Goal: Download file/media

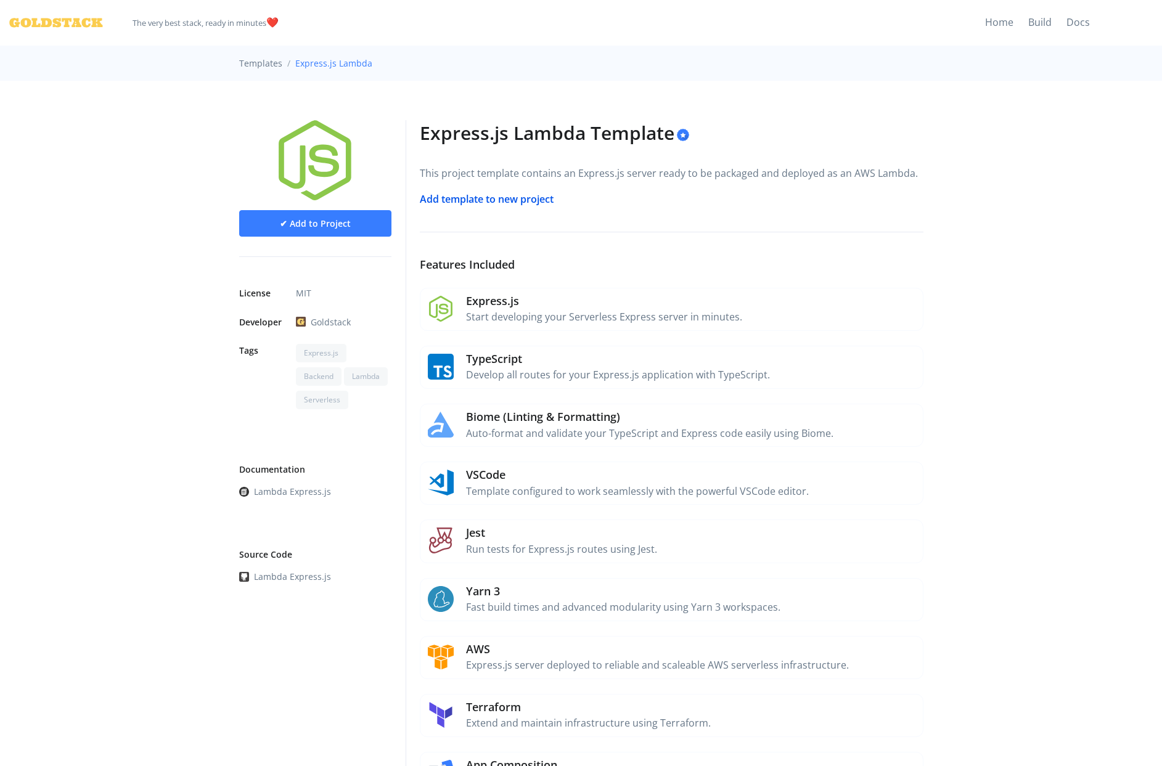
click at [455, 197] on link "Add template to new project" at bounding box center [487, 199] width 134 height 14
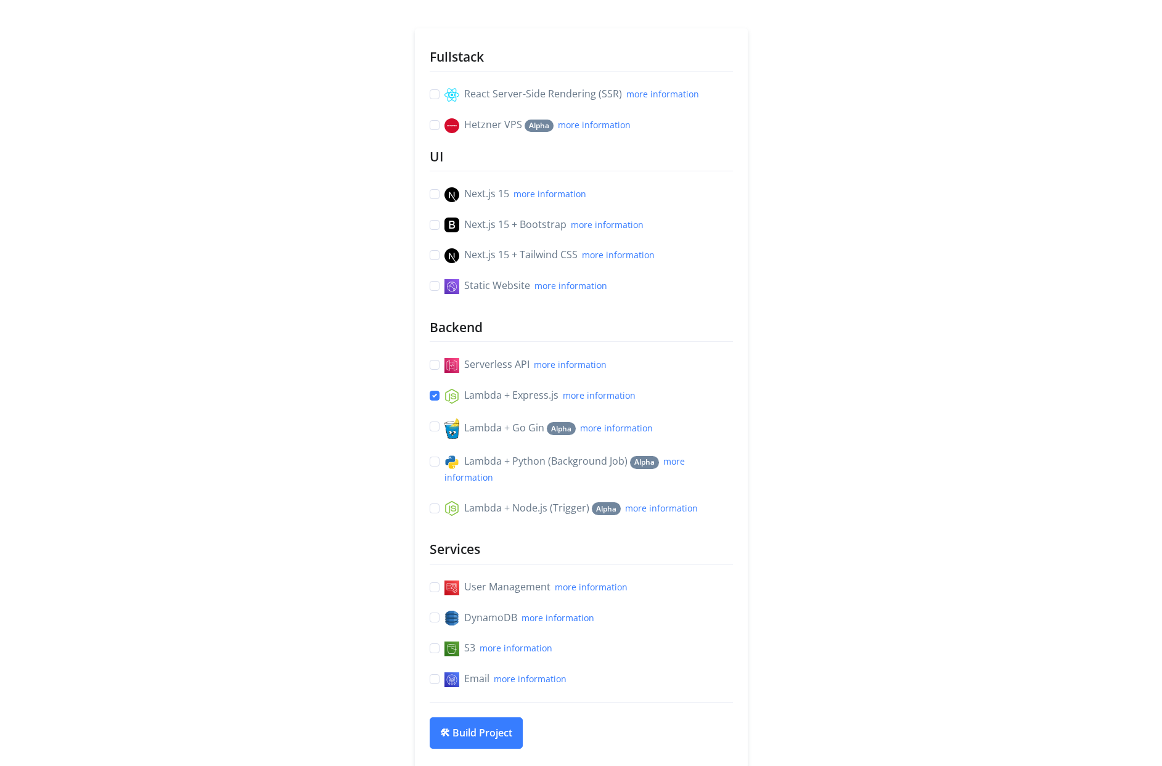
scroll to position [169, 0]
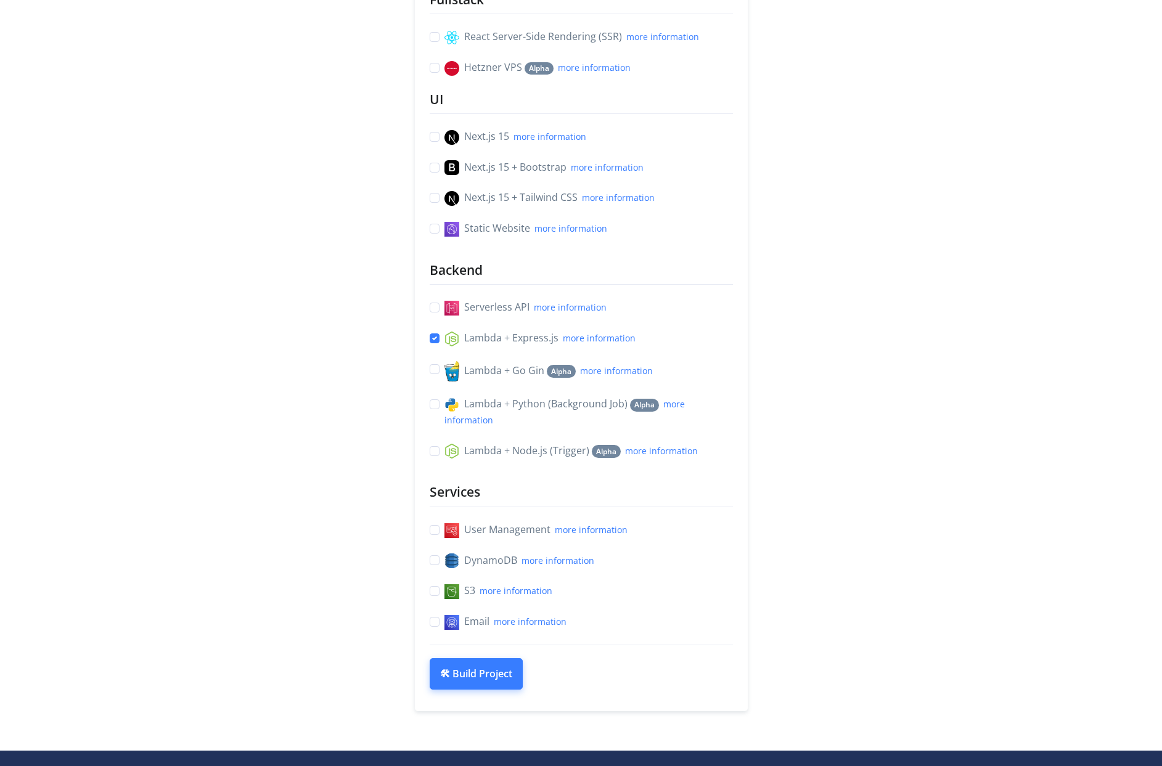
click at [503, 678] on button "🛠 Build Project" at bounding box center [476, 674] width 93 height 32
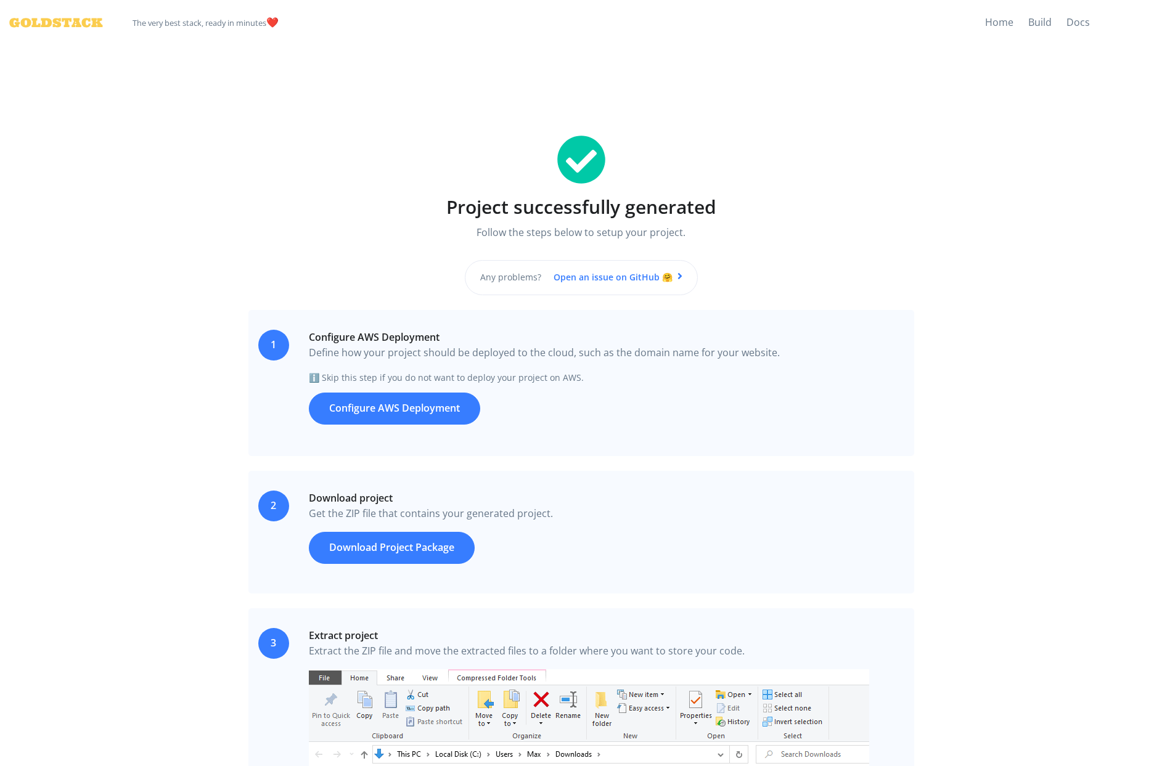
click at [420, 416] on link "Configure AWS Deployment" at bounding box center [394, 409] width 171 height 32
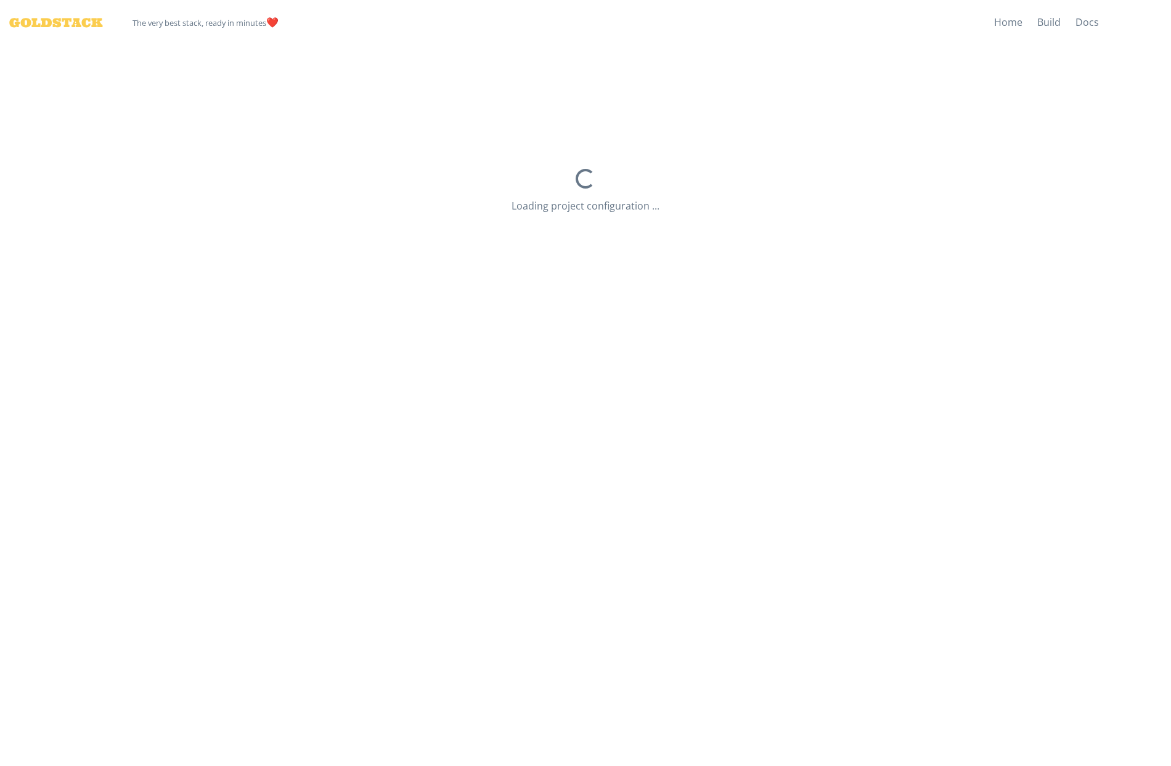
select select "dev"
select select "us-east-2"
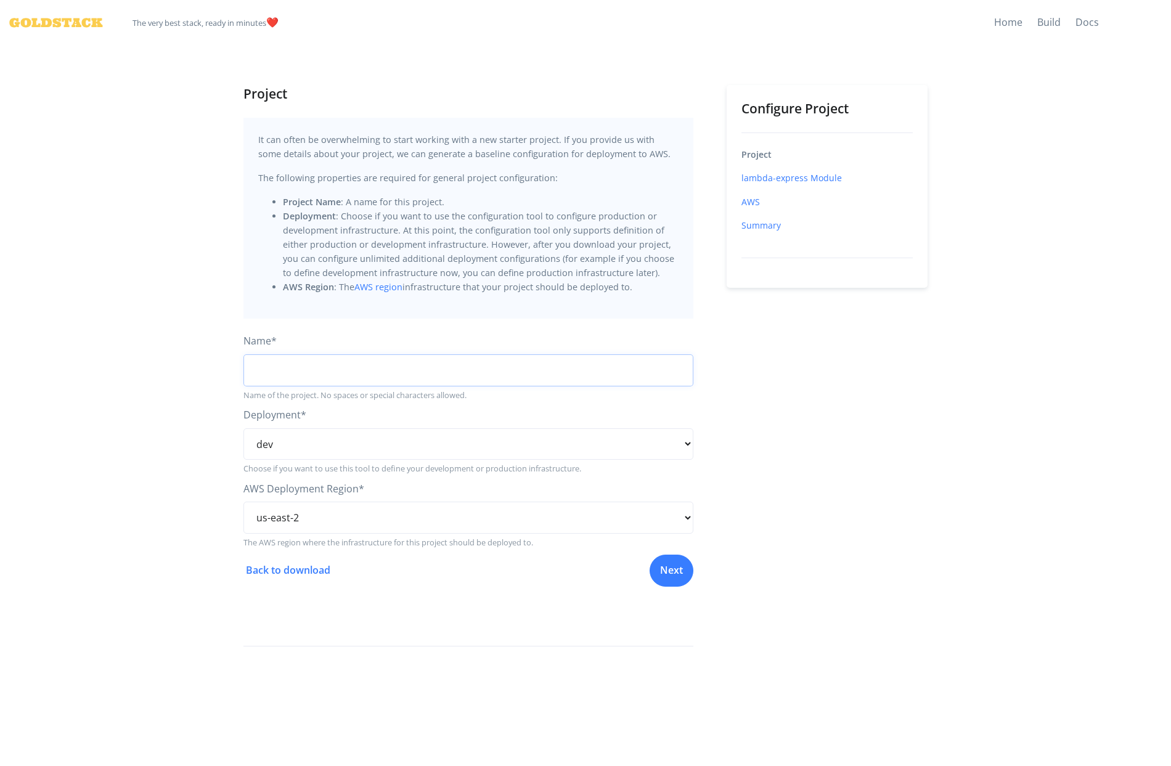
click at [293, 373] on input "string" at bounding box center [469, 371] width 450 height 32
type input "fluxion-new-app"
click at [301, 520] on select "us-east-1 us-east-2 us-west-1 us-west-2 af-south-1 ap-east-1 ap-south-1 ap-nort…" at bounding box center [469, 518] width 450 height 32
click at [244, 502] on select "us-east-1 us-east-2 us-west-1 us-west-2 af-south-1 ap-east-1 ap-south-1 ap-nort…" at bounding box center [469, 518] width 450 height 32
click at [330, 523] on select "us-east-1 us-east-2 us-west-1 us-west-2 af-south-1 ap-east-1 ap-south-1 ap-nort…" at bounding box center [469, 518] width 450 height 32
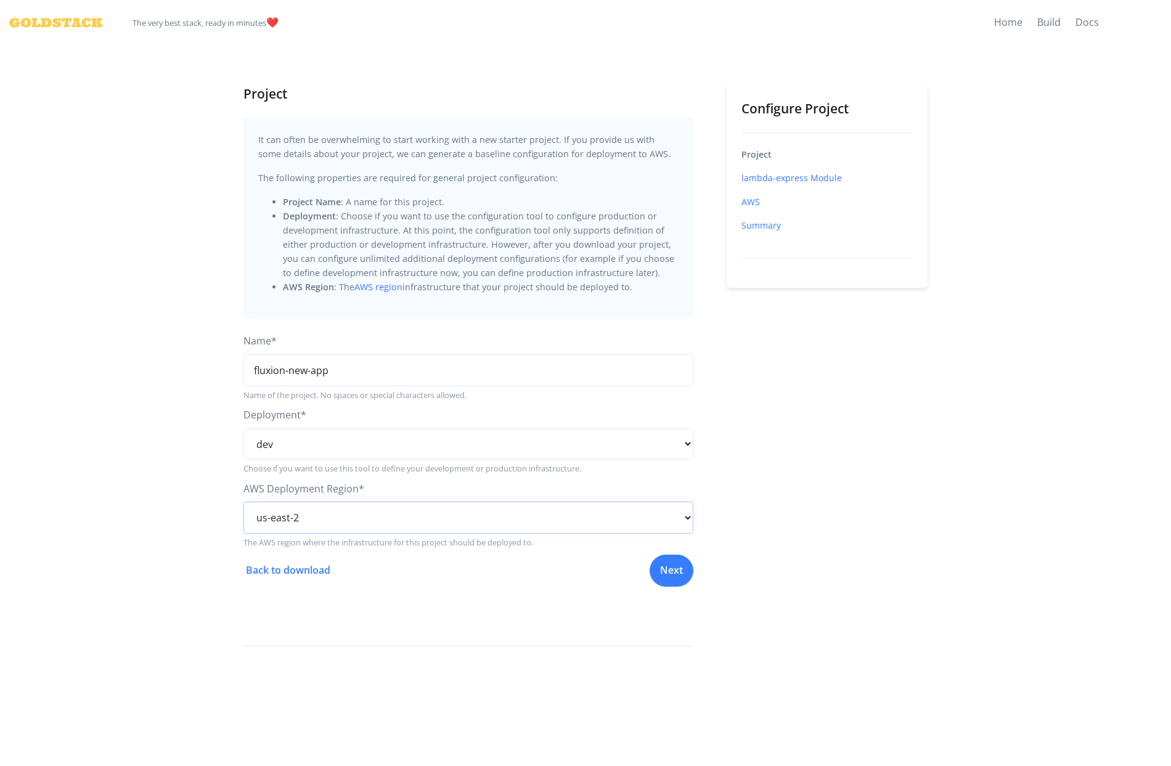
select select "ap-south-1"
click at [244, 502] on select "us-east-1 us-east-2 us-west-1 us-west-2 af-south-1 ap-east-1 ap-south-1 ap-nort…" at bounding box center [469, 518] width 450 height 32
click at [667, 574] on link "Next" at bounding box center [672, 569] width 44 height 32
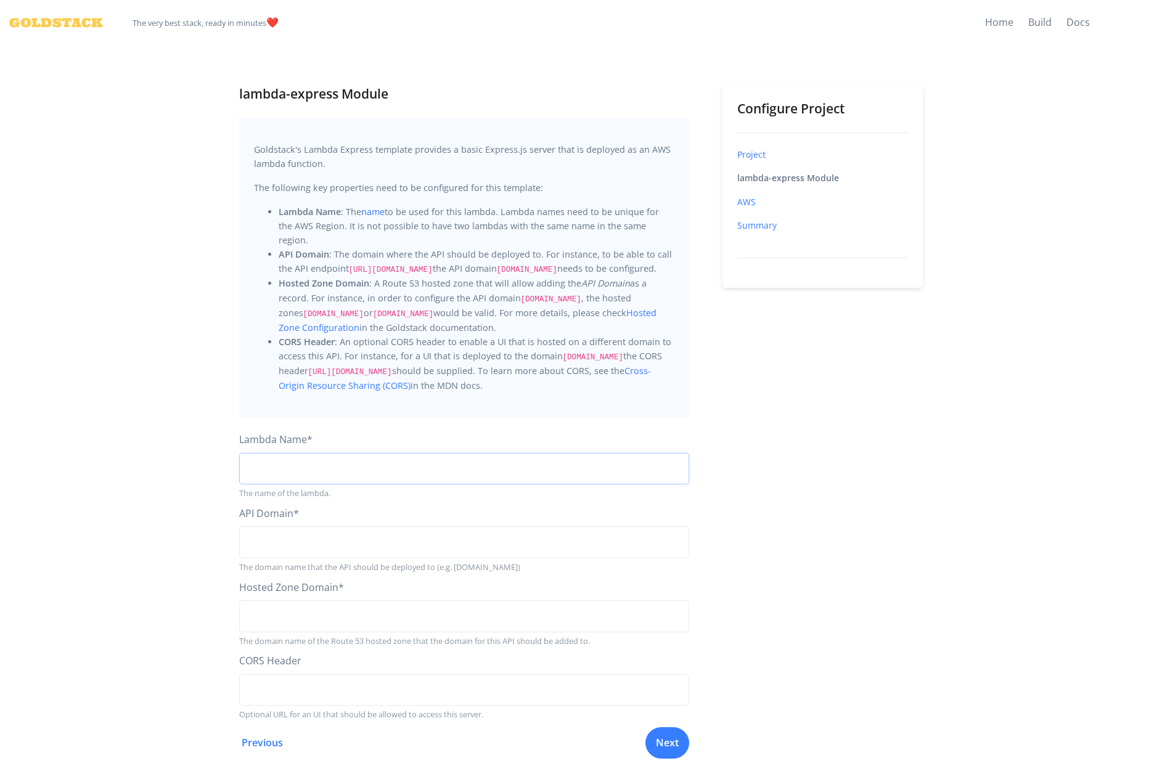
click at [288, 468] on input "string" at bounding box center [464, 469] width 450 height 32
type input "fluxion-api"
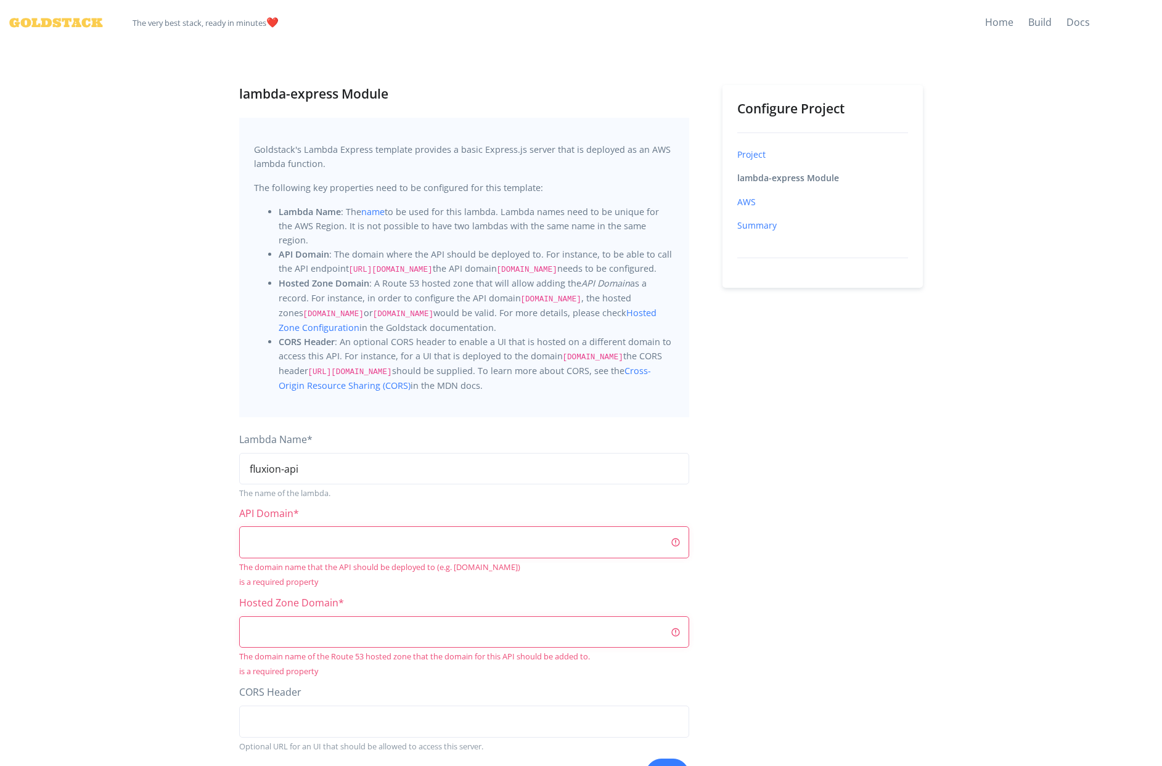
click at [322, 536] on input "string" at bounding box center [464, 543] width 450 height 32
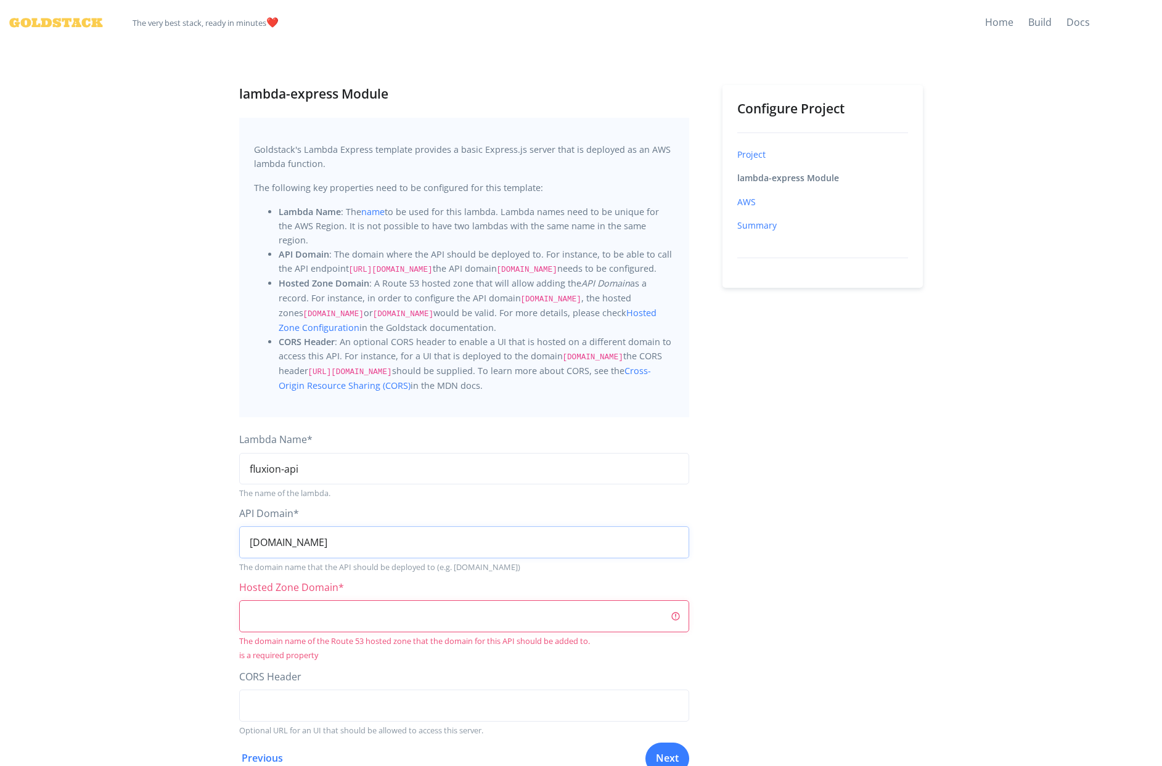
type input "[DOMAIN_NAME]"
click at [339, 618] on input "string" at bounding box center [464, 616] width 450 height 32
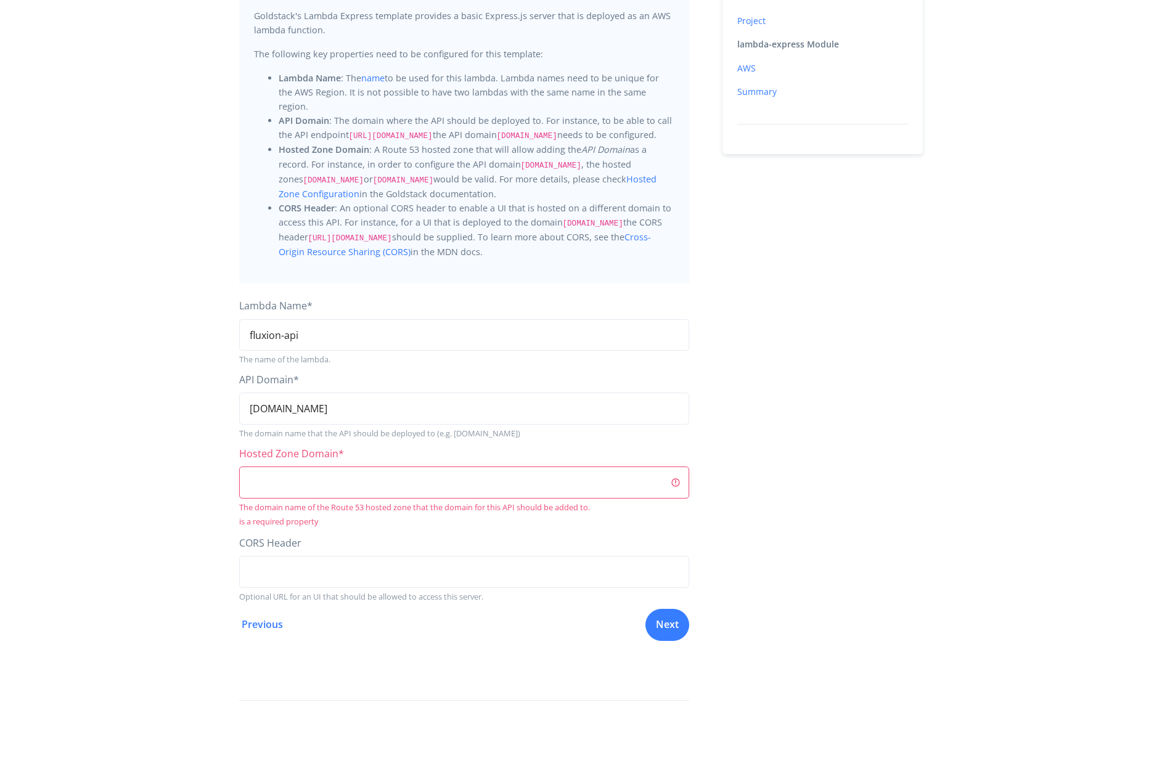
scroll to position [134, 0]
click at [369, 479] on input "string" at bounding box center [464, 482] width 450 height 32
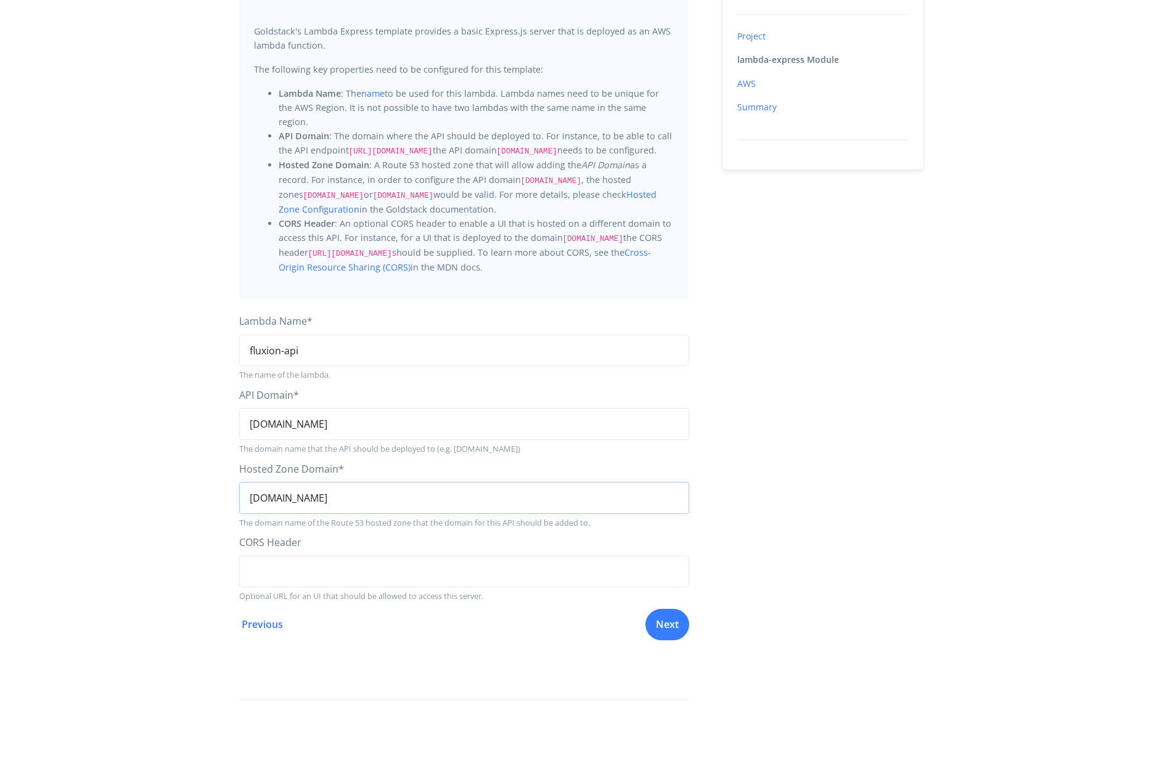
type input "[DOMAIN_NAME]"
click at [311, 571] on input "string" at bounding box center [464, 572] width 450 height 32
click at [671, 627] on link "Next" at bounding box center [668, 623] width 44 height 32
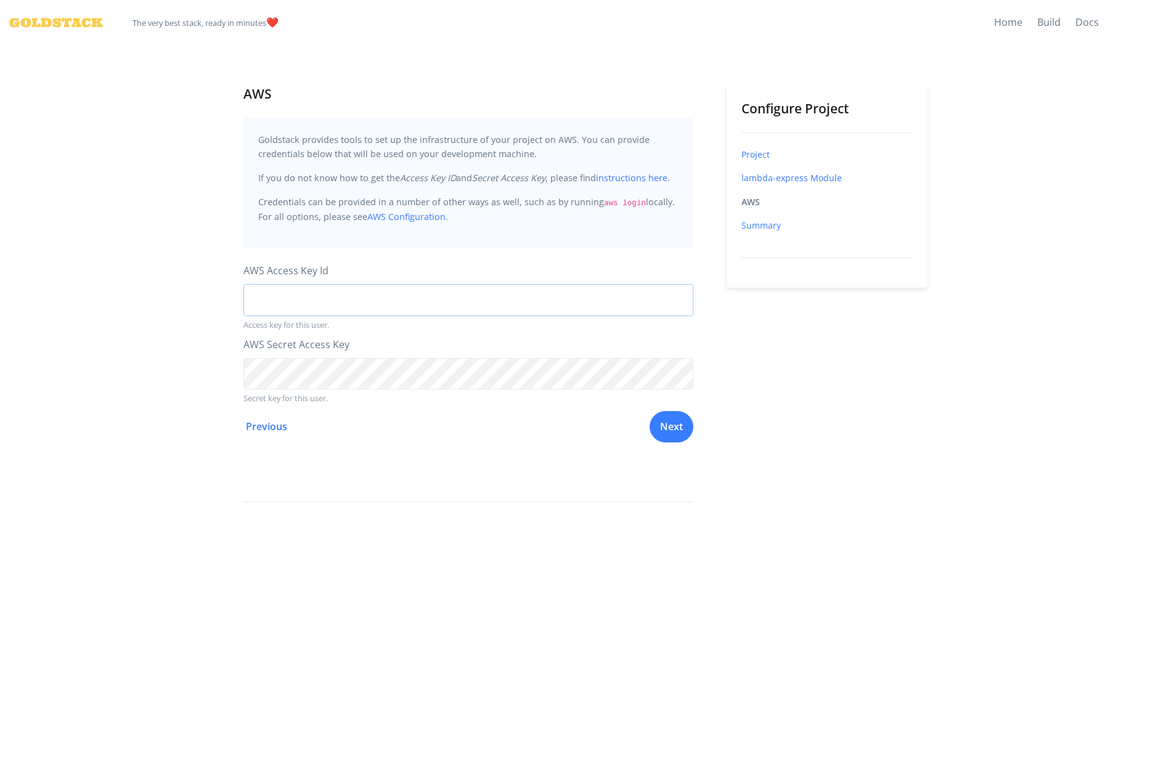
click at [309, 306] on input "string" at bounding box center [469, 300] width 450 height 32
paste input "AKIA5M6J5OH7JMENROWG"
type input "AKIA5M6J5OH7JMENROWG"
click at [665, 426] on link "Next" at bounding box center [672, 425] width 44 height 32
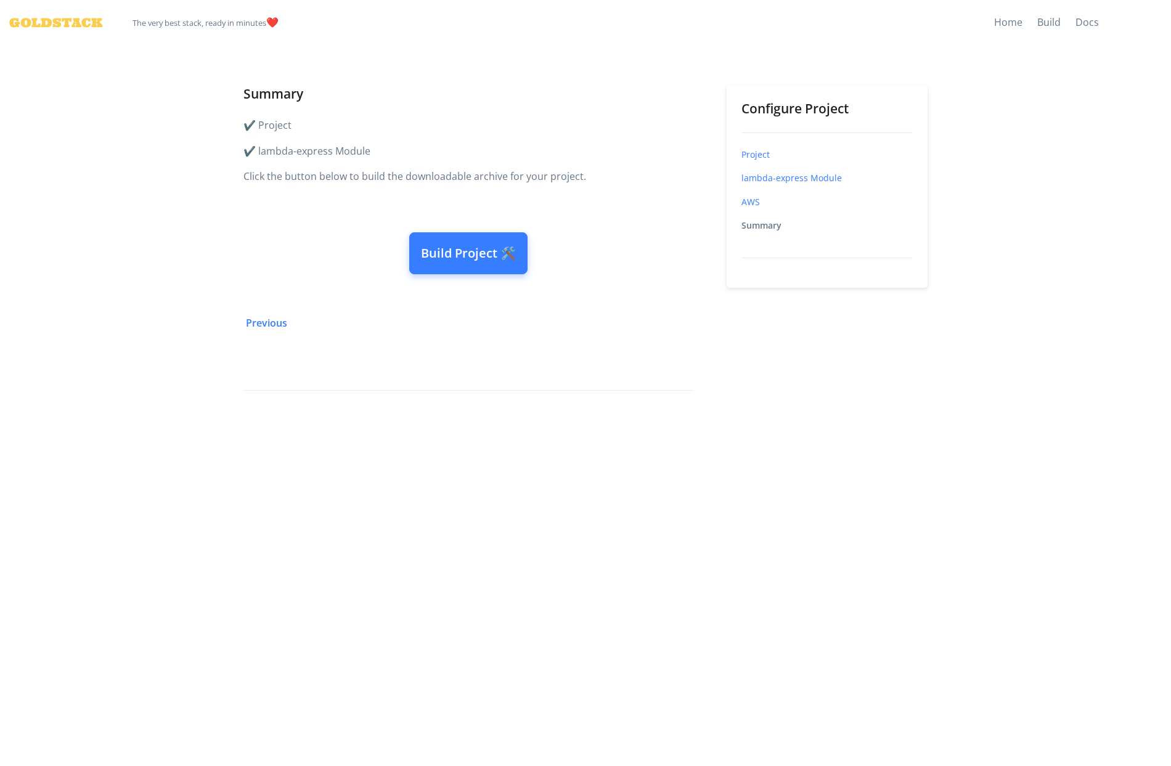
click at [441, 264] on button "Build Project 🛠️" at bounding box center [468, 253] width 118 height 42
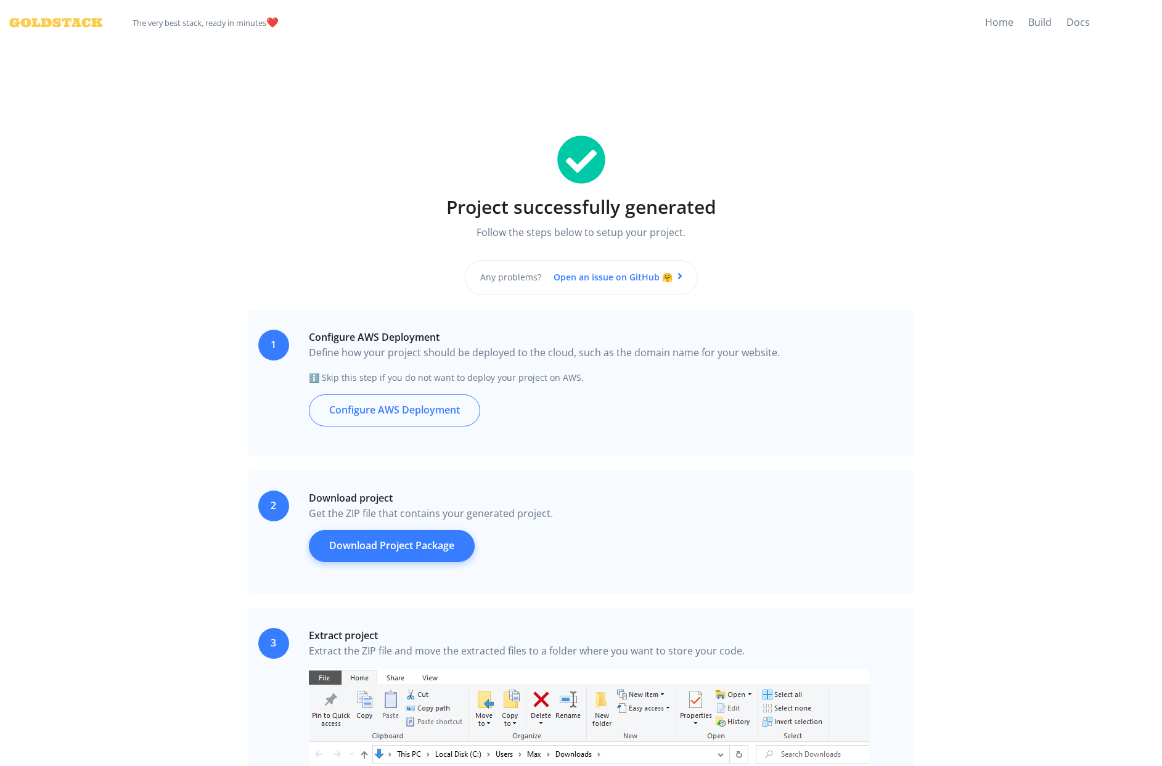
click at [361, 553] on link "Download Project Package" at bounding box center [392, 546] width 166 height 32
